Goal: Communication & Community: Participate in discussion

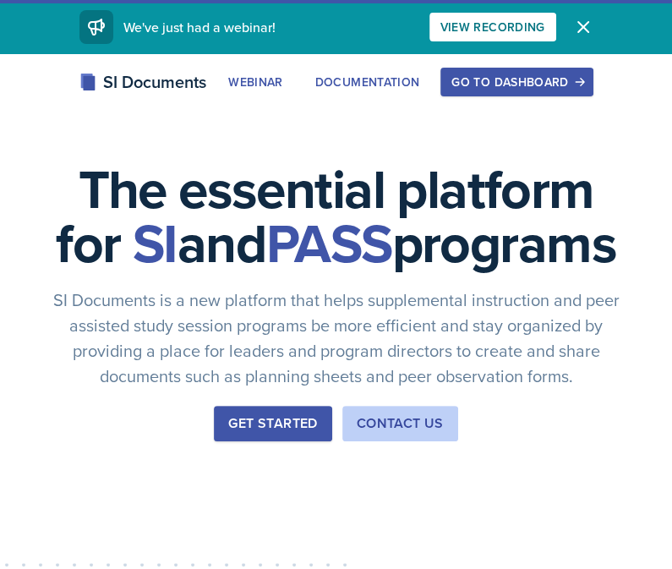
click at [536, 72] on button "Go to Dashboard" at bounding box center [517, 82] width 152 height 29
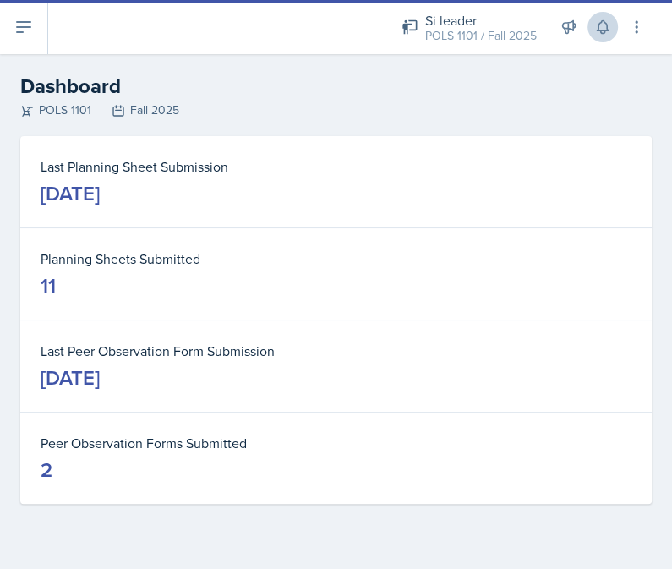
click at [607, 34] on icon at bounding box center [603, 27] width 17 height 17
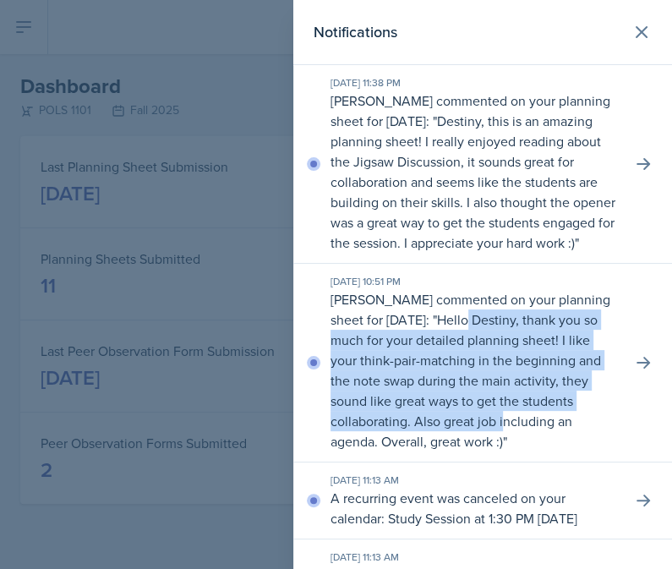
drag, startPoint x: 550, startPoint y: 321, endPoint x: 557, endPoint y: 413, distance: 91.6
click at [557, 413] on p "Hello Destiny, thank you so much for your detailed planning sheet! I like your …" at bounding box center [466, 380] width 271 height 140
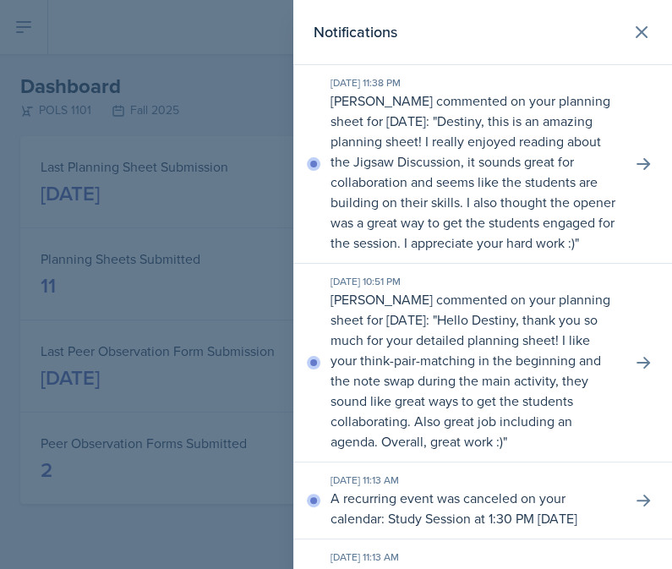
drag, startPoint x: 558, startPoint y: 434, endPoint x: 477, endPoint y: 276, distance: 177.8
click at [477, 276] on div "[DATE] 10:51 PM [PERSON_NAME] commented on your planning sheet for [DATE]: " He…" at bounding box center [475, 363] width 288 height 178
drag, startPoint x: 513, startPoint y: 116, endPoint x: 563, endPoint y: 225, distance: 120.3
click at [563, 225] on p "[PERSON_NAME] commented on your planning sheet for [DATE]: " Destiny, this is a…" at bounding box center [475, 172] width 288 height 162
click at [645, 177] on div "[DATE] 11:38 PM [PERSON_NAME] commented on your planning sheet for [DATE]: " De…" at bounding box center [483, 164] width 379 height 199
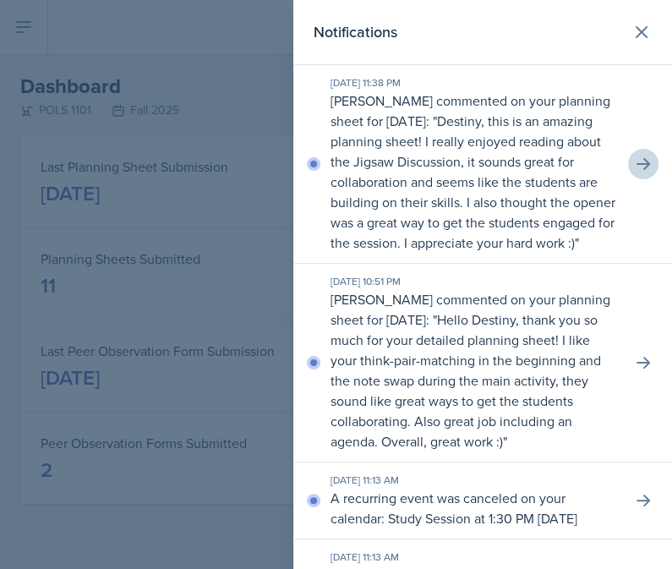
click at [645, 163] on icon at bounding box center [643, 164] width 17 height 17
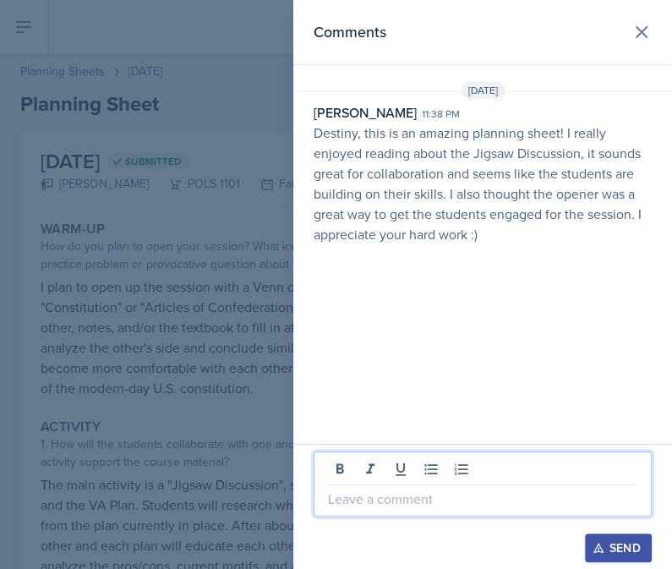
click at [422, 508] on p at bounding box center [483, 499] width 310 height 20
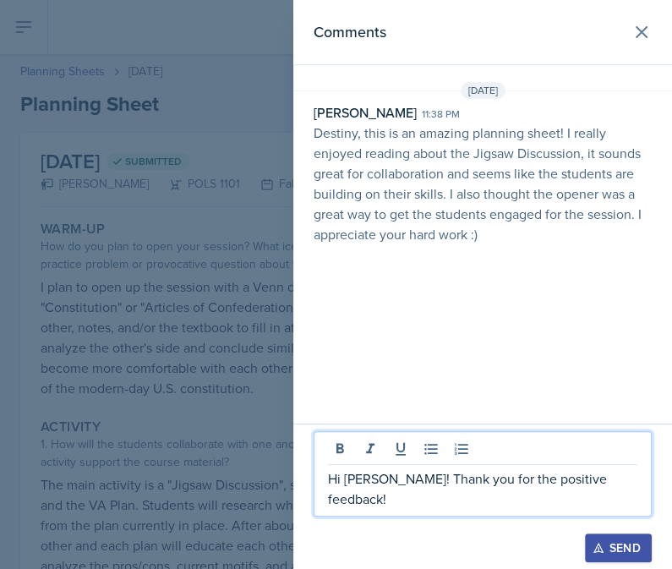
click at [628, 545] on div "Send" at bounding box center [618, 548] width 45 height 14
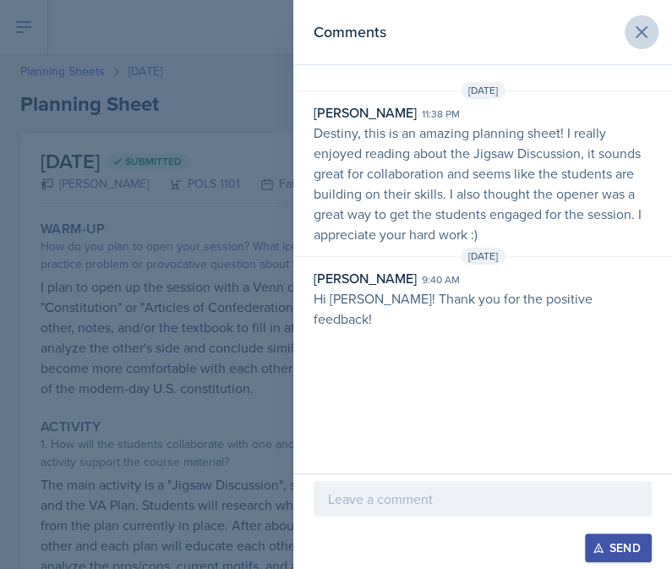
click at [640, 35] on icon at bounding box center [642, 32] width 20 height 20
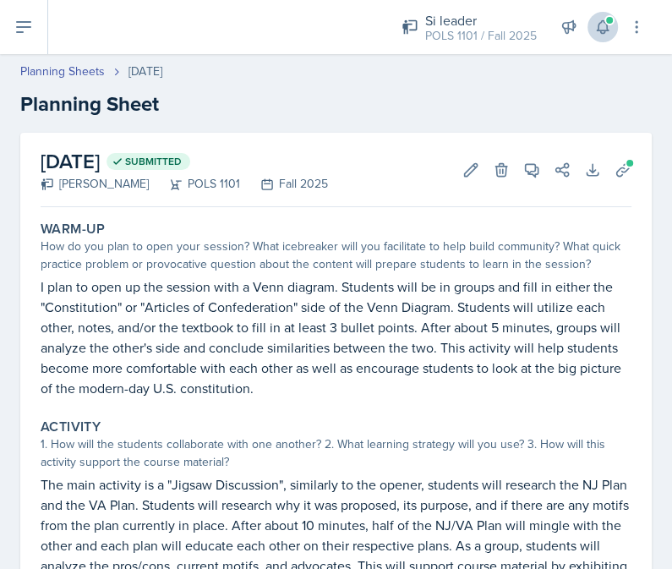
click at [603, 21] on icon at bounding box center [602, 27] width 11 height 13
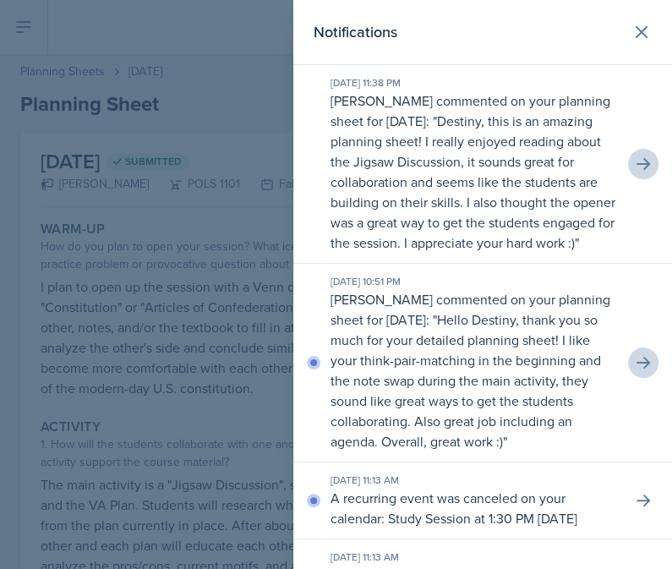
click at [651, 354] on icon at bounding box center [643, 362] width 17 height 17
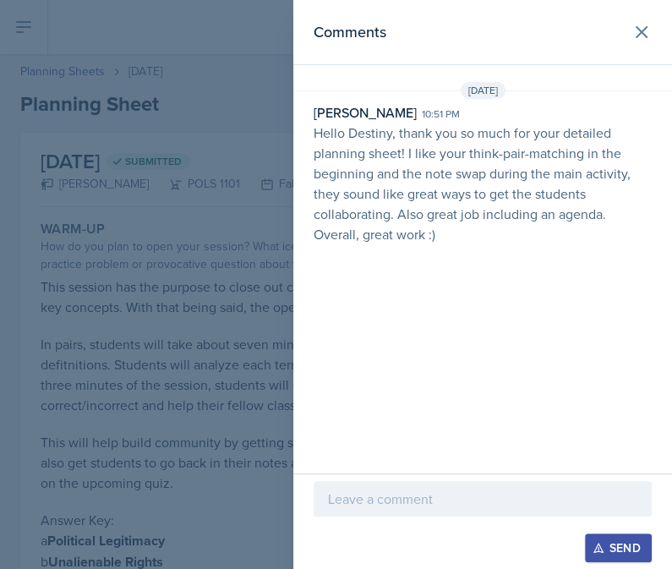
click at [506, 513] on div at bounding box center [483, 499] width 338 height 36
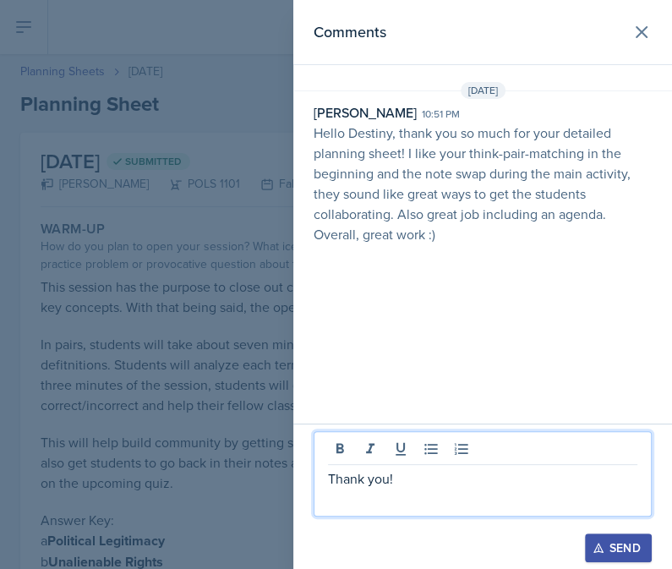
click at [607, 552] on div "Send" at bounding box center [618, 548] width 45 height 14
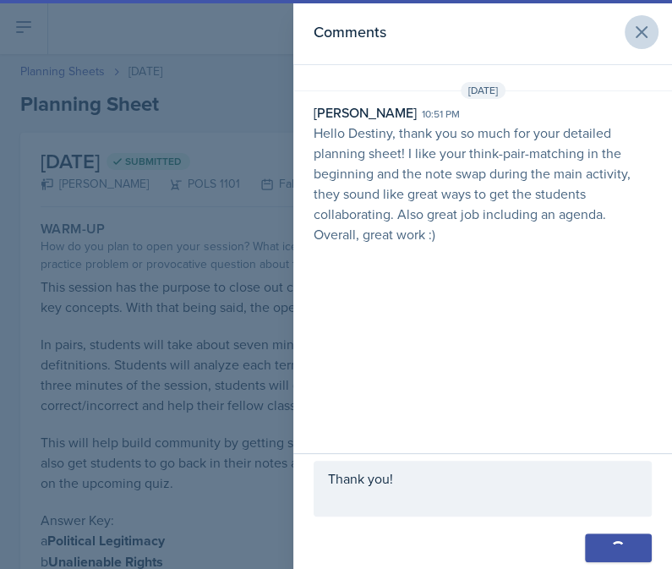
scroll to position [19, 0]
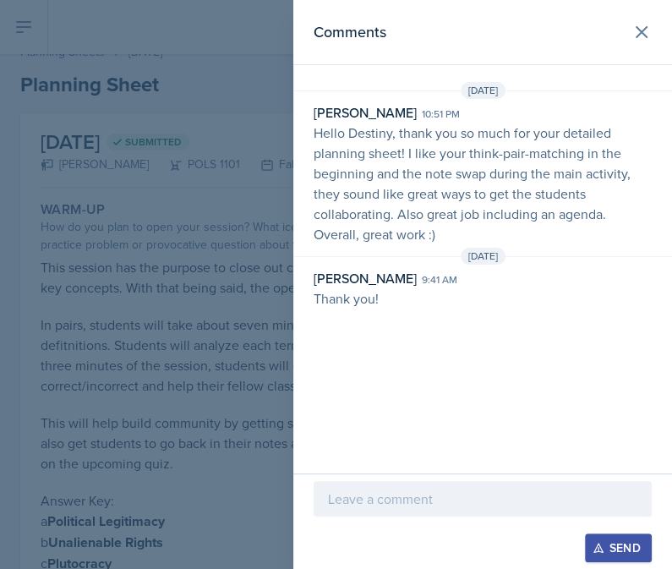
click at [225, 366] on div at bounding box center [336, 284] width 672 height 569
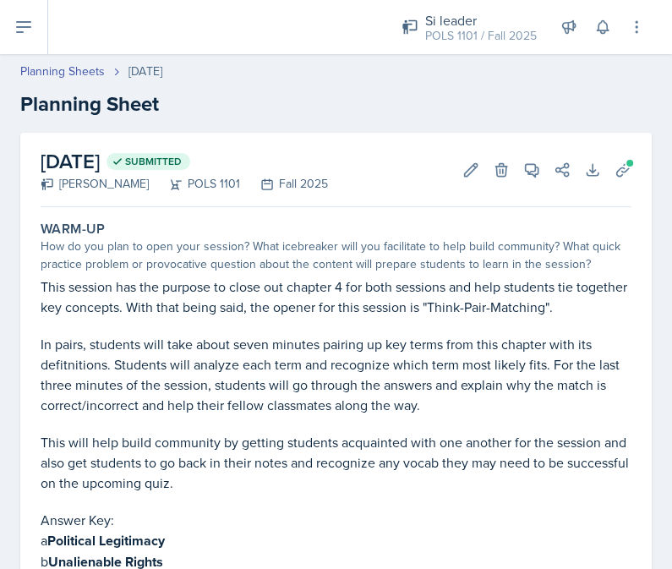
scroll to position [0, 0]
click at [620, 173] on icon at bounding box center [623, 170] width 17 height 17
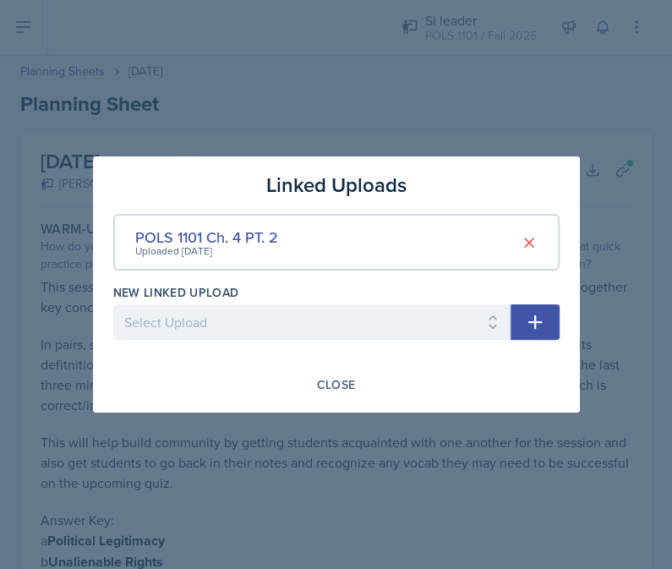
click at [571, 106] on div at bounding box center [336, 284] width 672 height 569
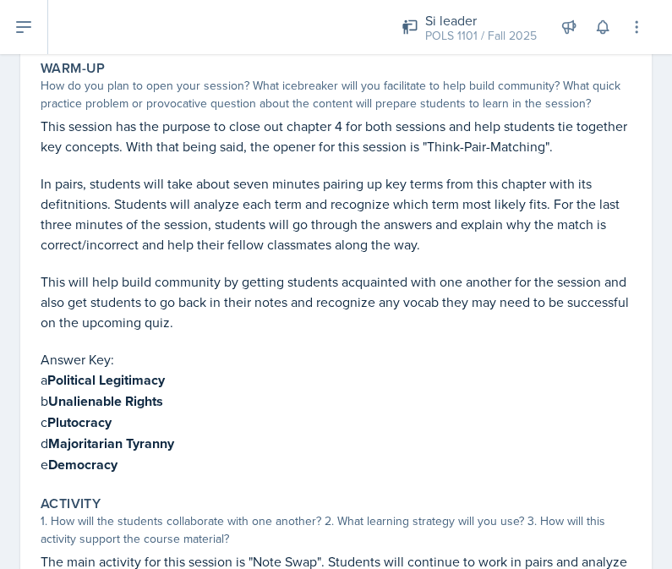
scroll to position [183, 0]
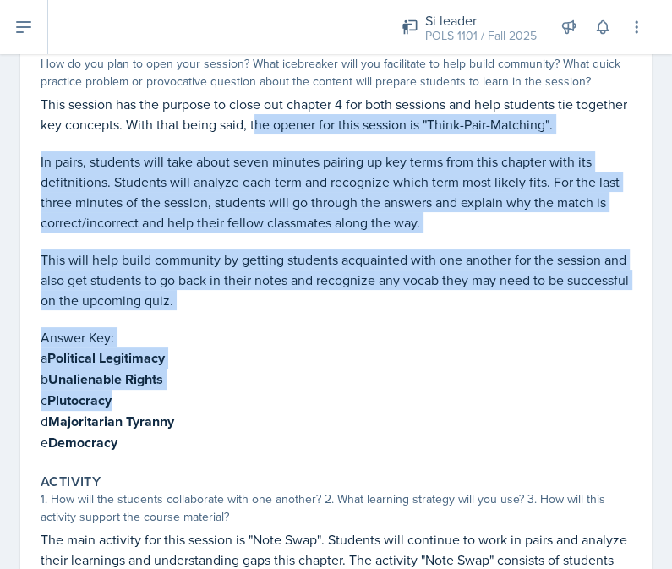
drag, startPoint x: 310, startPoint y: 117, endPoint x: 338, endPoint y: 402, distance: 286.4
click at [338, 400] on div "This session has the purpose to close out chapter 4 for both sessions and help …" at bounding box center [336, 274] width 591 height 360
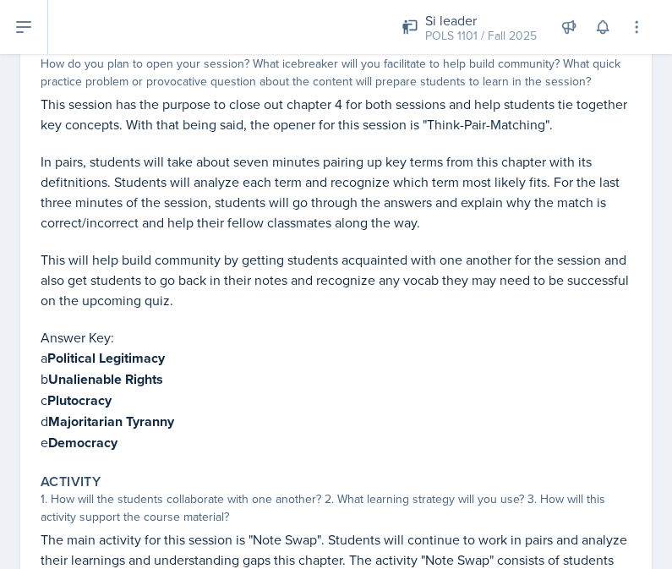
click at [332, 412] on p "d Majoritarian Tyranny" at bounding box center [336, 421] width 591 height 21
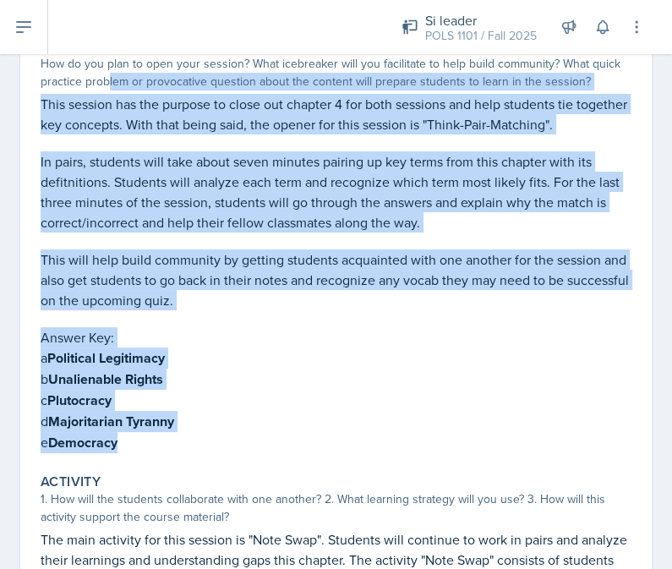
drag, startPoint x: 203, startPoint y: 438, endPoint x: 107, endPoint y: 51, distance: 399.0
click at [107, 54] on div "Warm-Up How do you plan to open your session? What icebreaker will you facilita…" at bounding box center [336, 245] width 605 height 429
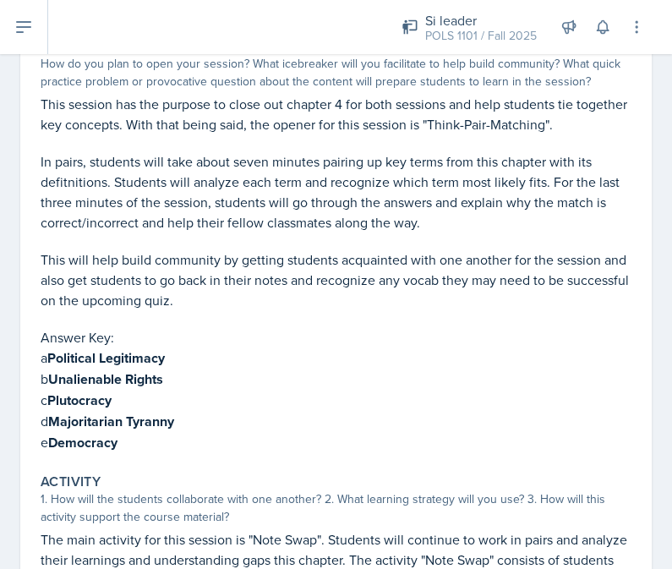
click at [117, 168] on p "In pairs, students will take about seven minutes pairing up key terms from this…" at bounding box center [336, 191] width 591 height 81
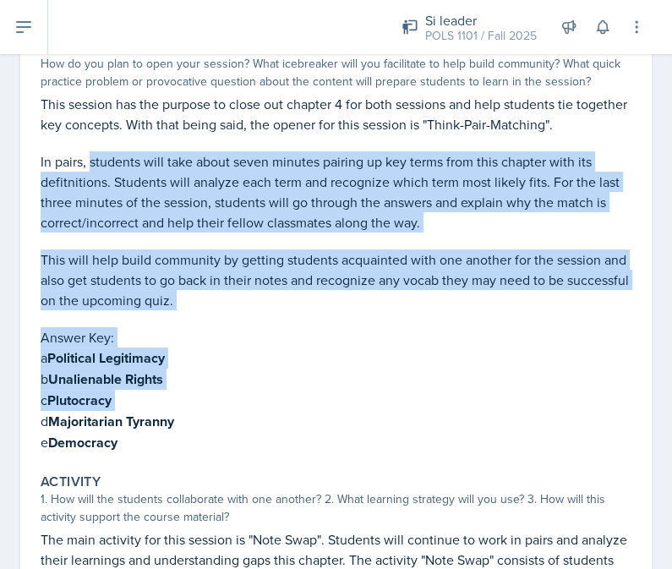
drag, startPoint x: 117, startPoint y: 167, endPoint x: 233, endPoint y: 386, distance: 248.2
click at [233, 389] on div "This session has the purpose to close out chapter 4 for both sessions and help …" at bounding box center [336, 274] width 591 height 360
click at [233, 390] on p "c Plutocracy" at bounding box center [336, 400] width 591 height 21
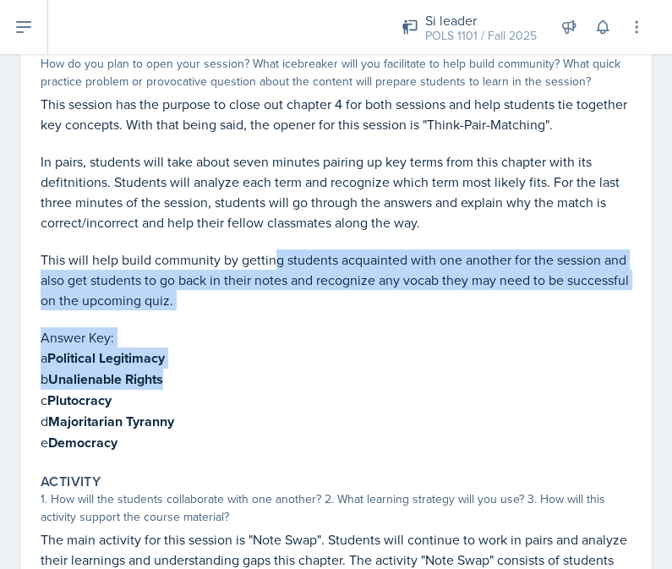
drag, startPoint x: 276, startPoint y: 259, endPoint x: 276, endPoint y: 368, distance: 109.1
click at [276, 368] on div "This session has the purpose to close out chapter 4 for both sessions and help …" at bounding box center [336, 274] width 591 height 360
click at [233, 290] on p "This will help build community by getting students acquainted with one another …" at bounding box center [336, 280] width 591 height 61
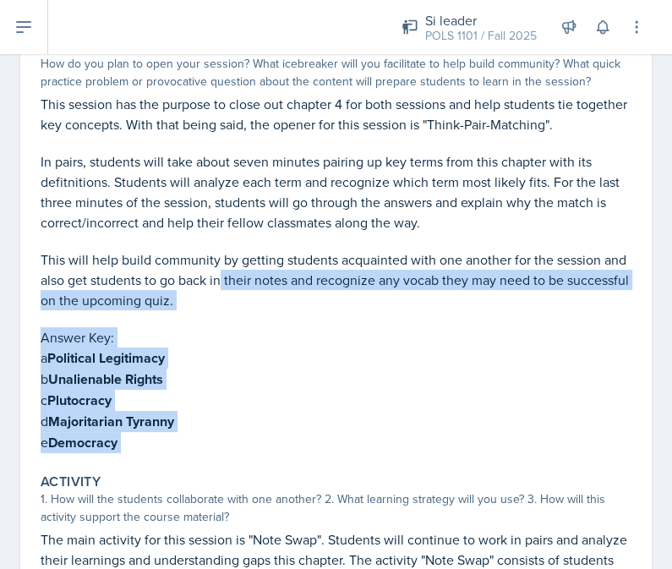
drag, startPoint x: 222, startPoint y: 279, endPoint x: 266, endPoint y: 452, distance: 178.1
click at [266, 454] on div "Warm-Up How do you plan to open your session? What icebreaker will you facilita…" at bounding box center [336, 548] width 591 height 1035
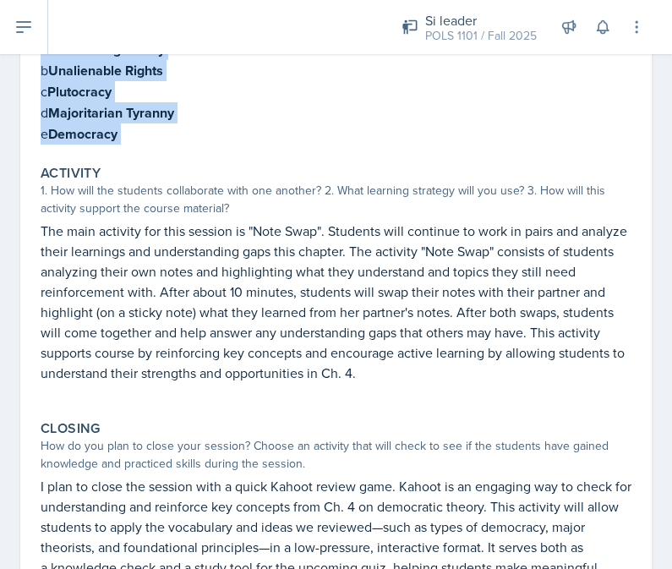
scroll to position [513, 0]
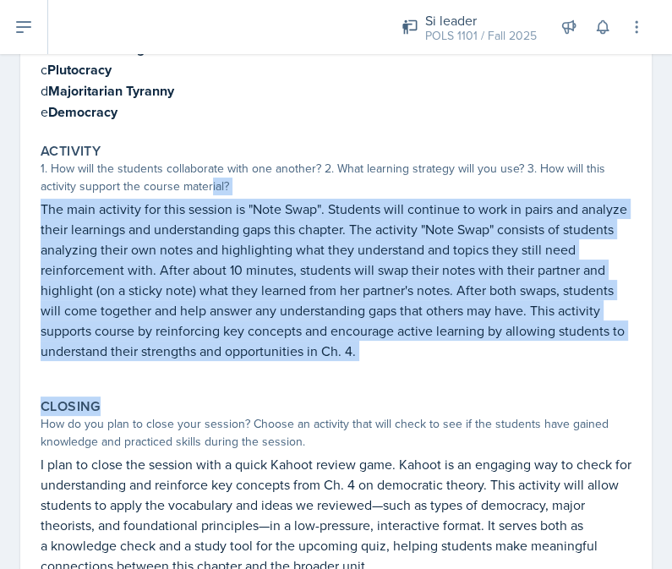
drag, startPoint x: 211, startPoint y: 178, endPoint x: 338, endPoint y: 420, distance: 272.8
click at [337, 420] on div "Warm-Up How do you plan to open your session? What icebreaker will you facilita…" at bounding box center [336, 218] width 591 height 1035
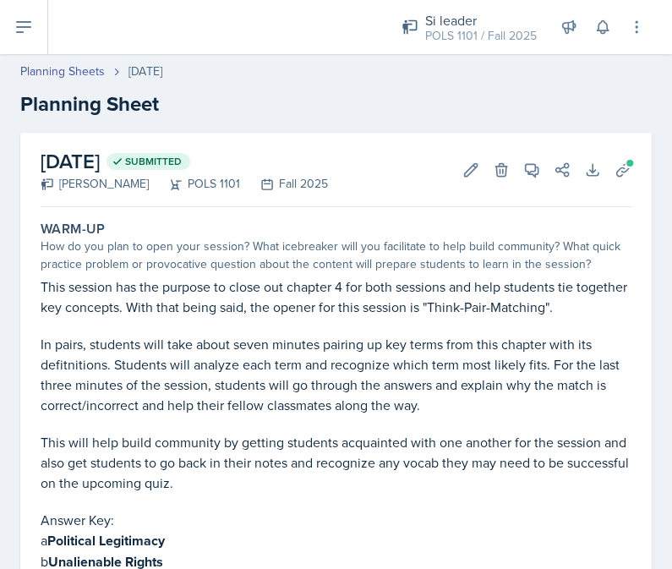
scroll to position [0, 0]
